Goal: Information Seeking & Learning: Learn about a topic

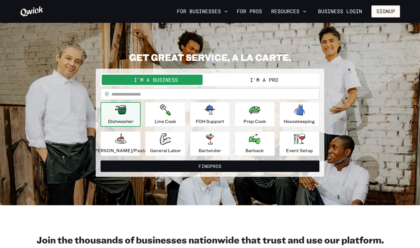
click at [252, 85] on div "I'm a Business I'm a Pro" at bounding box center [210, 79] width 219 height 13
click at [254, 81] on button "I'm a Pro" at bounding box center [264, 80] width 108 height 10
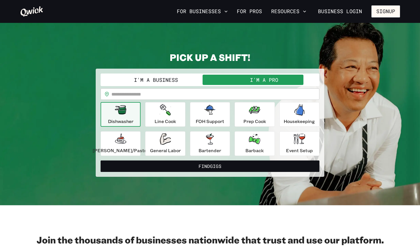
click at [256, 78] on button "I'm a Pro" at bounding box center [264, 80] width 108 height 10
click at [253, 81] on button "I'm a Pro" at bounding box center [264, 80] width 108 height 10
click at [170, 81] on button "I'm a Business" at bounding box center [156, 80] width 108 height 10
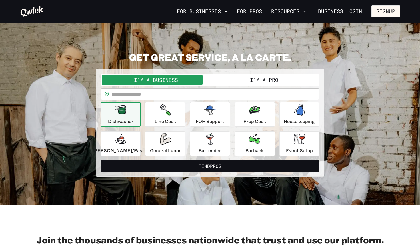
click at [238, 79] on button "I'm a Pro" at bounding box center [264, 80] width 108 height 10
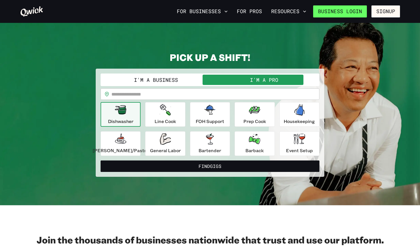
click at [350, 11] on link "Business Login" at bounding box center [340, 11] width 54 height 12
click at [255, 12] on link "For Pros" at bounding box center [249, 12] width 30 height 10
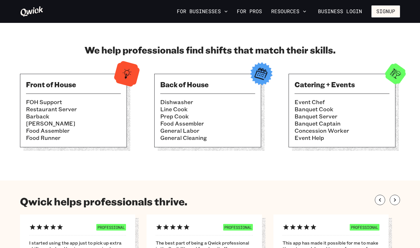
scroll to position [168, 0]
